Goal: Use online tool/utility: Utilize a website feature to perform a specific function

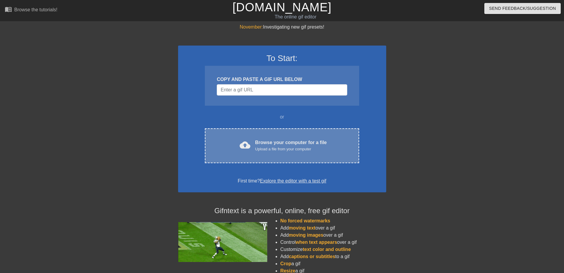
click at [298, 146] on div "Upload a file from your computer" at bounding box center [291, 149] width 72 height 6
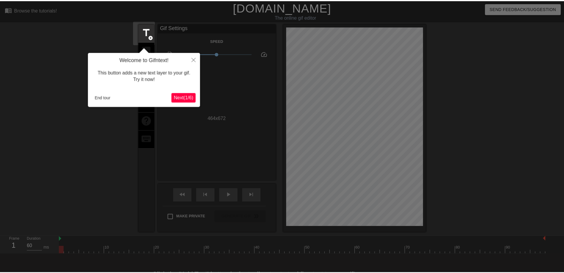
scroll to position [15, 0]
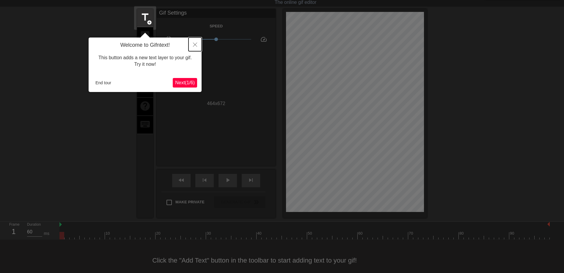
click at [196, 47] on button "Close" at bounding box center [194, 44] width 13 height 14
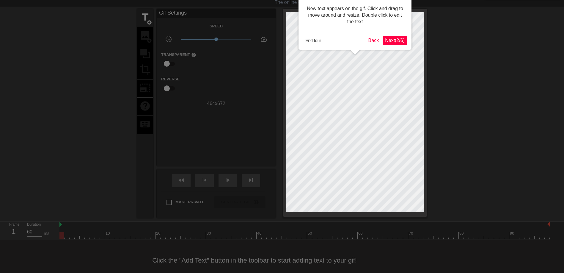
scroll to position [0, 0]
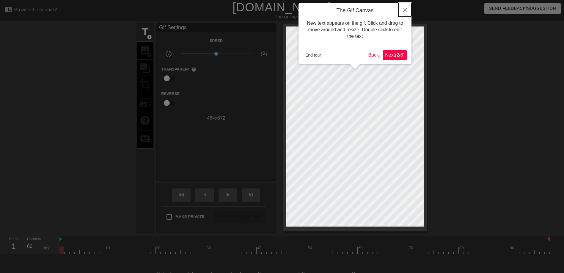
click at [406, 13] on button "Close" at bounding box center [404, 10] width 13 height 14
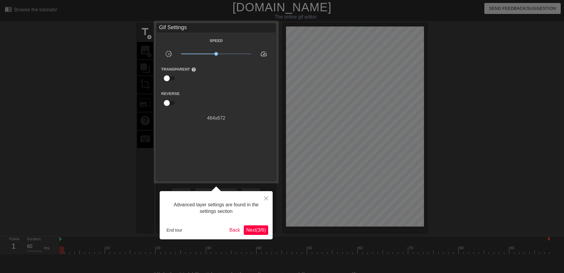
scroll to position [15, 0]
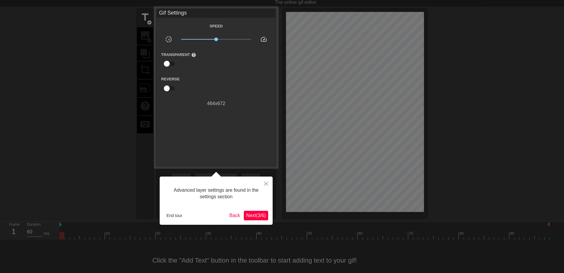
click at [264, 208] on div "Advanced layer settings are found in the settings section End tour Back Next ( …" at bounding box center [216, 200] width 113 height 48
click at [264, 217] on span "Next ( 3 / 6 )" at bounding box center [256, 214] width 20 height 5
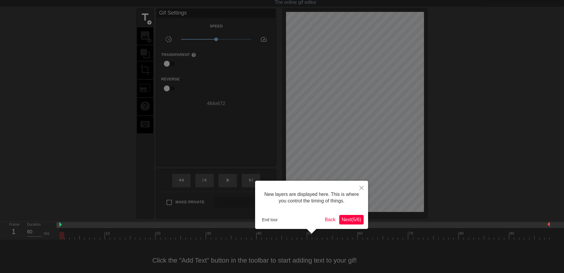
scroll to position [5, 0]
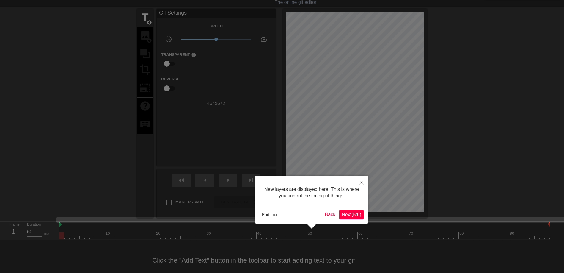
click at [349, 219] on button "Next ( 5 / 6 )" at bounding box center [351, 215] width 24 height 10
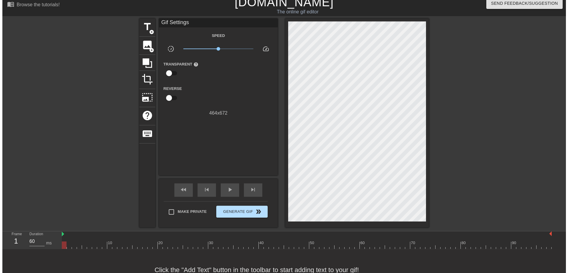
scroll to position [0, 0]
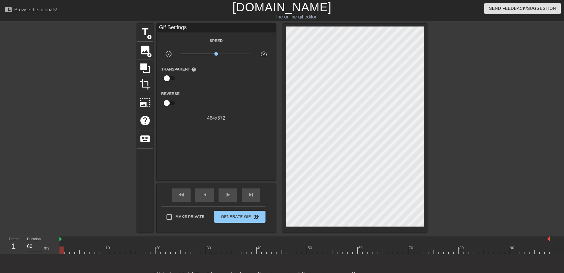
click at [105, 55] on div at bounding box center [85, 112] width 89 height 178
click at [141, 32] on span "title" at bounding box center [144, 31] width 11 height 11
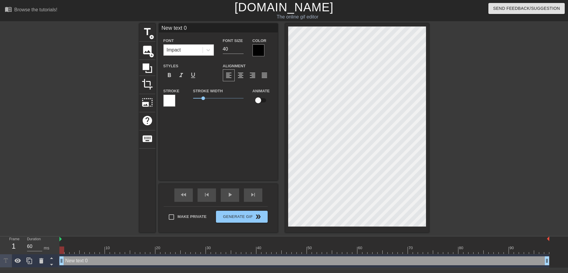
click at [176, 48] on div "Impact" at bounding box center [174, 49] width 14 height 7
click at [201, 45] on div "Impact" at bounding box center [183, 50] width 39 height 11
click at [243, 71] on div "format_align_center" at bounding box center [241, 75] width 12 height 12
click at [255, 71] on div "format_align_right" at bounding box center [253, 75] width 12 height 12
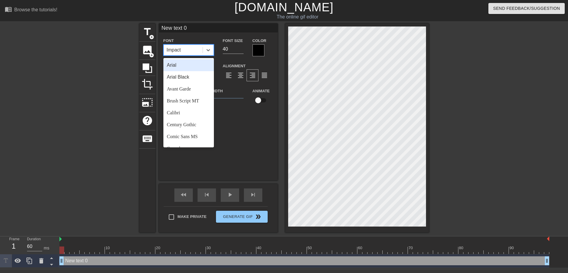
click at [189, 53] on div "Impact" at bounding box center [183, 50] width 39 height 11
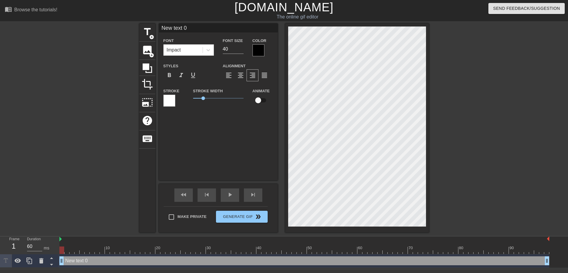
click at [227, 142] on div "New text 0 Font Impact Font Size 40 Color Styles format_bold format_italic form…" at bounding box center [218, 101] width 119 height 157
click at [191, 260] on div "New text 0 drag_handle drag_handle" at bounding box center [304, 260] width 490 height 9
click at [191, 262] on div "New text 0 drag_handle drag_handle" at bounding box center [304, 260] width 490 height 9
drag, startPoint x: 170, startPoint y: 261, endPoint x: 226, endPoint y: 261, distance: 56.2
click at [226, 261] on div "New text 0 drag_handle drag_handle" at bounding box center [304, 260] width 490 height 9
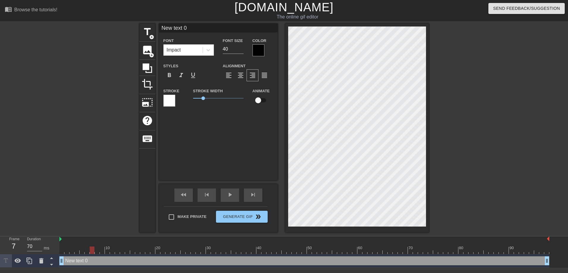
type input "60"
drag, startPoint x: 69, startPoint y: 250, endPoint x: 15, endPoint y: 248, distance: 54.2
click at [25, 248] on div "Frame 1 Duration 60 ms 10 20 30 40 50 60 70 80 90 New text 0 drag_handle drag_h…" at bounding box center [284, 251] width 568 height 31
